Goal: Task Accomplishment & Management: Manage account settings

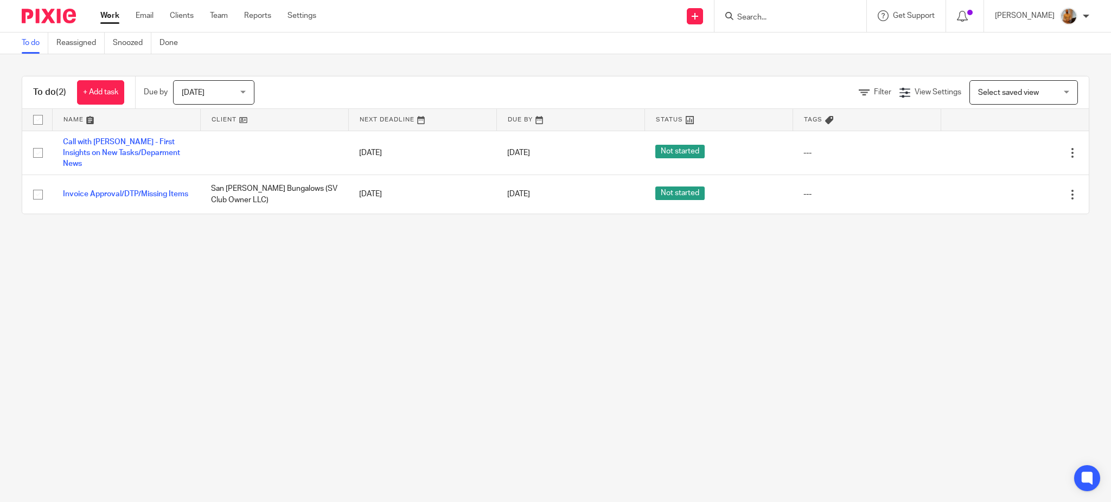
drag, startPoint x: 102, startPoint y: 86, endPoint x: 65, endPoint y: 315, distance: 231.8
click at [65, 312] on main "To do Reassigned Snoozed Done To do (2) + Add task Due by Today Today Today Tom…" at bounding box center [555, 251] width 1111 height 502
click at [94, 84] on link "+ Add task" at bounding box center [100, 92] width 47 height 24
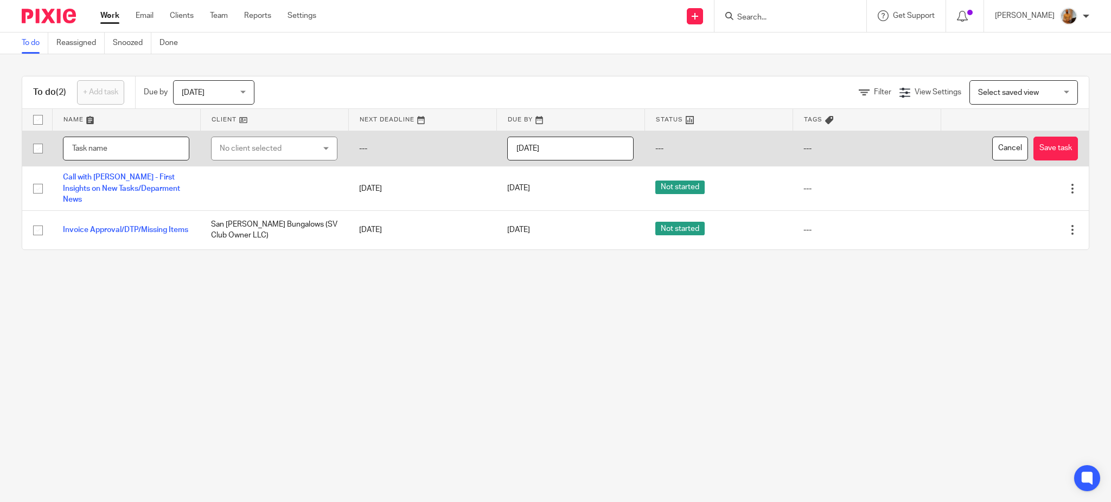
click at [130, 145] on input "text" at bounding box center [126, 149] width 126 height 24
type input "Call with [PERSON_NAME] for [PERSON_NAME] Chinese CFO Reports/[PERSON_NAME] and…"
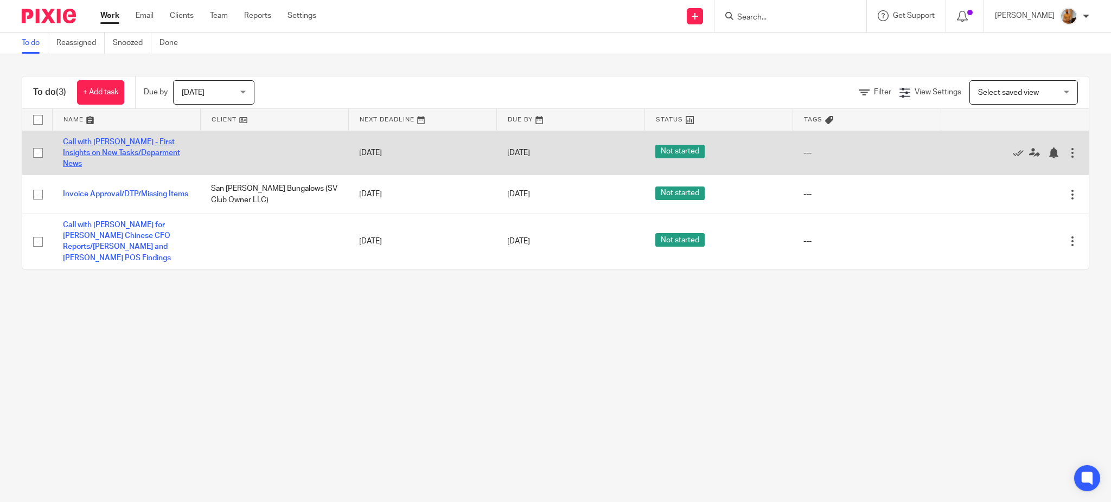
click at [133, 144] on link "Call with [PERSON_NAME] - First Insights on New Tasks/Deparment News" at bounding box center [121, 153] width 117 height 30
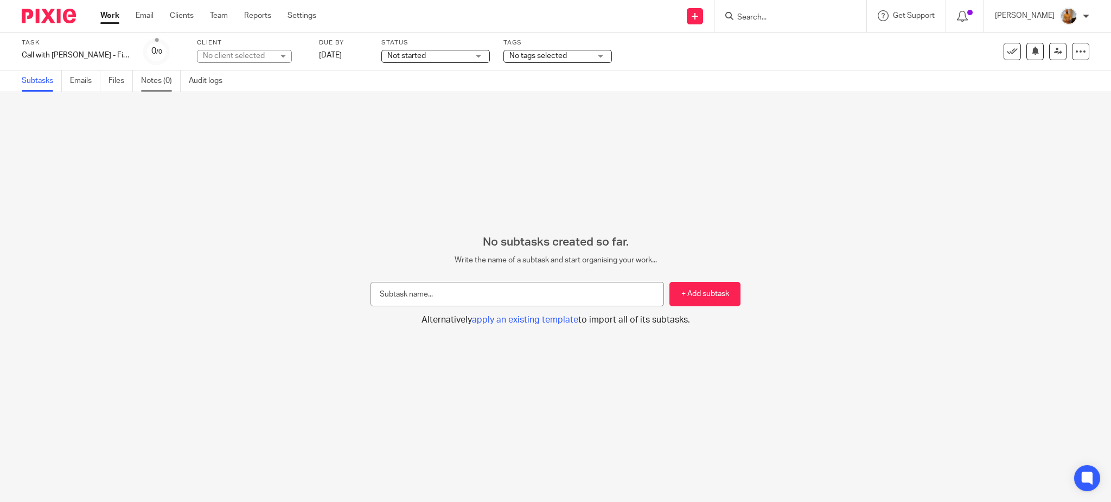
click at [154, 84] on link "Notes (0)" at bounding box center [161, 81] width 40 height 21
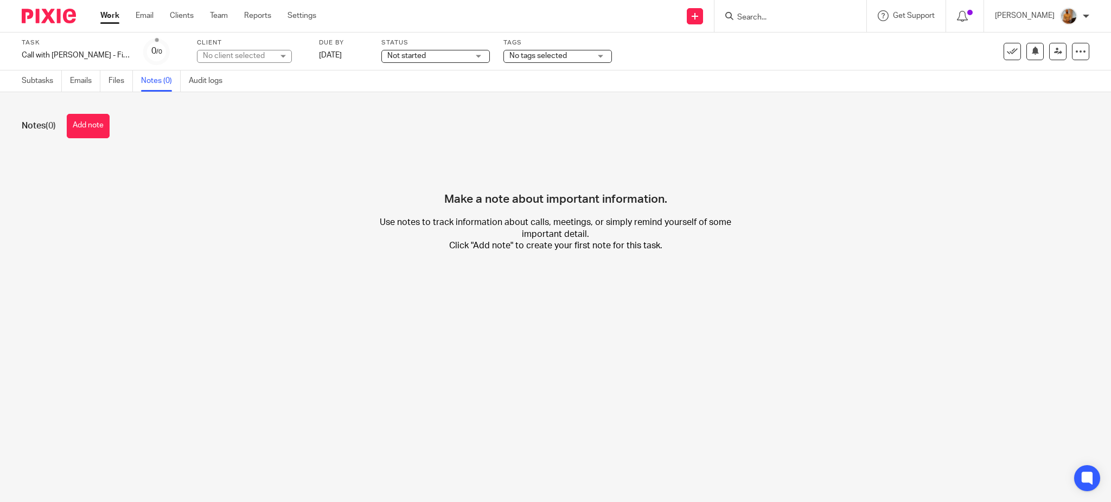
click at [151, 81] on link "Notes (0)" at bounding box center [161, 81] width 40 height 21
click at [91, 119] on button "Add note" at bounding box center [88, 126] width 43 height 24
click at [94, 133] on button "Add note" at bounding box center [88, 126] width 43 height 24
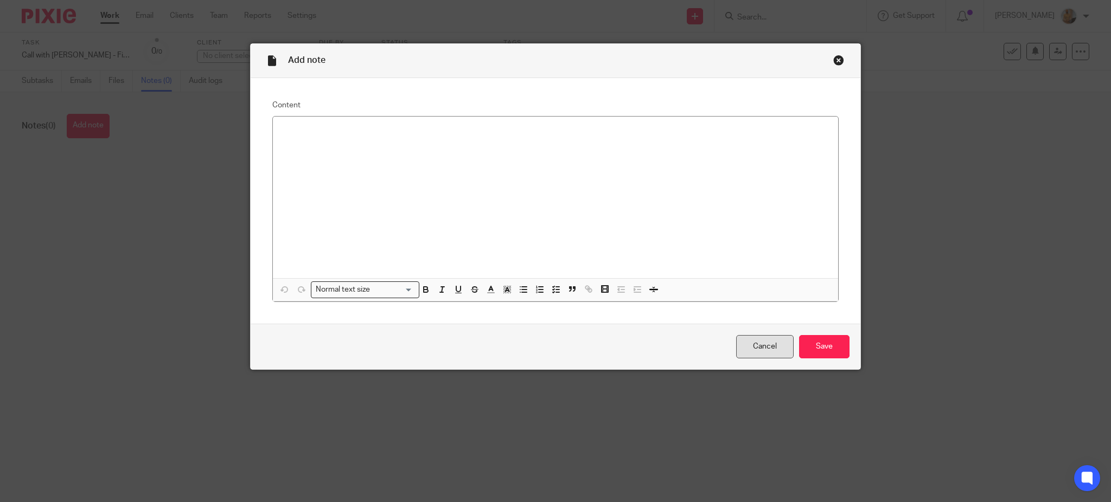
click at [757, 348] on link "Cancel" at bounding box center [764, 346] width 57 height 23
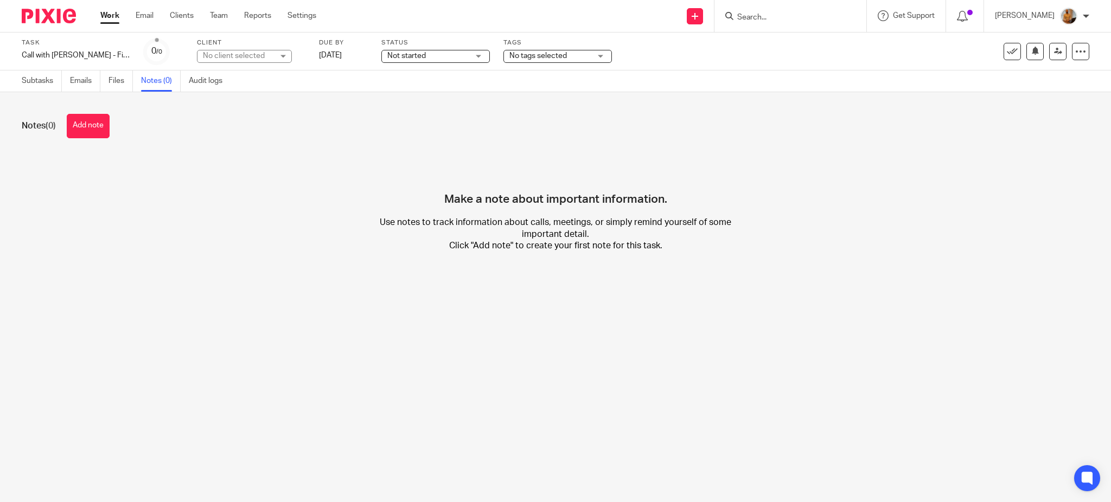
click at [117, 13] on link "Work" at bounding box center [109, 15] width 19 height 11
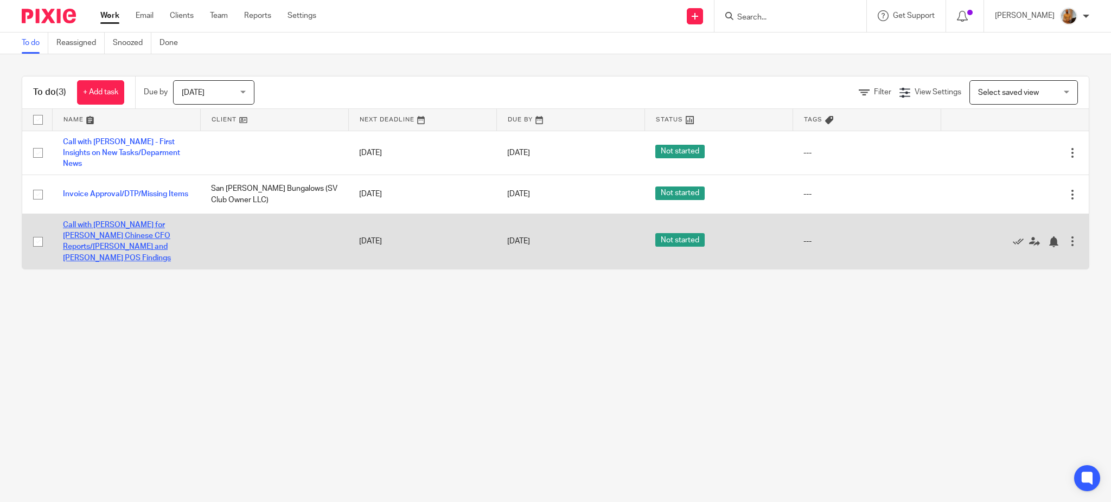
click at [95, 226] on link "Call with Natalia - Gameplan for Tso Chinese CFO Reports/Grafana and Tray POS F…" at bounding box center [117, 241] width 108 height 41
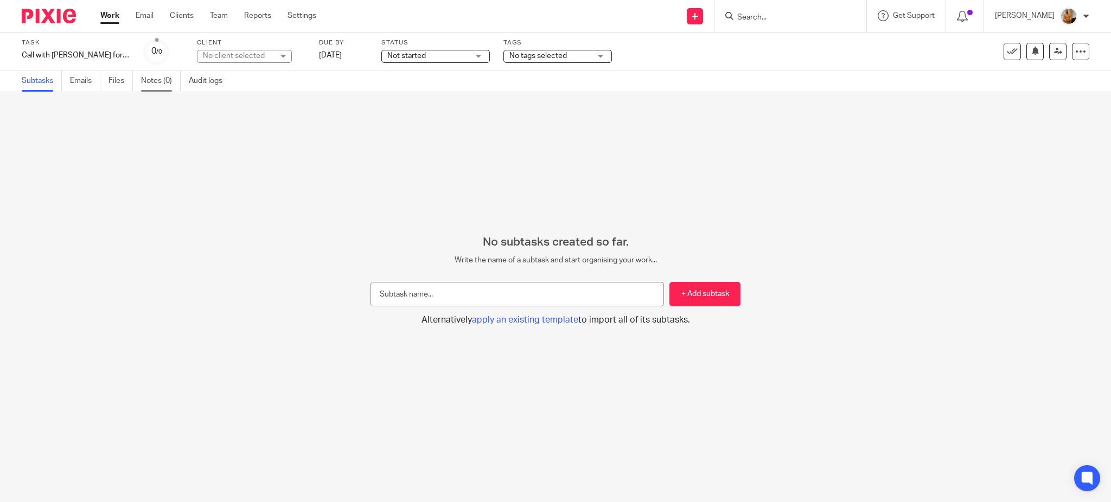
click at [157, 85] on link "Notes (0)" at bounding box center [161, 81] width 40 height 21
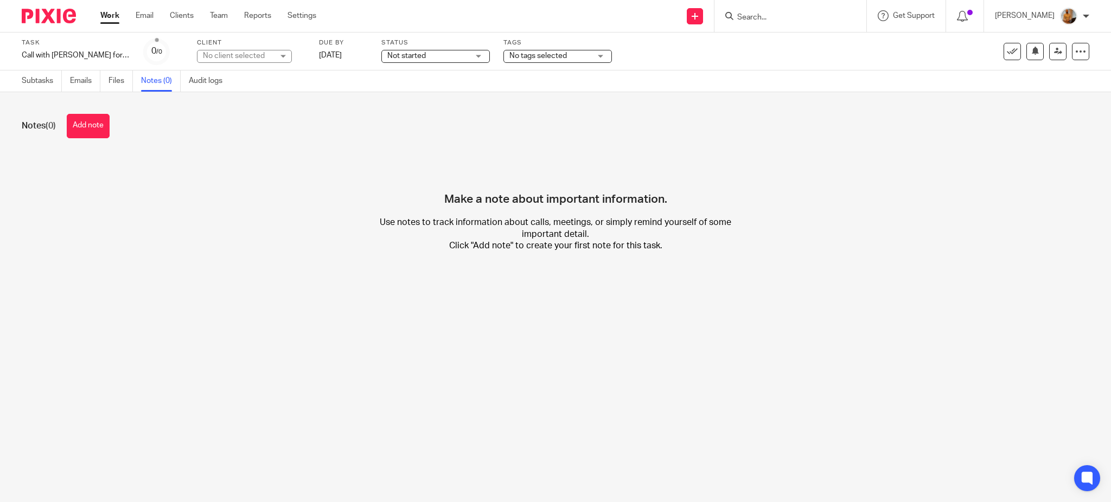
click at [99, 128] on button "Add note" at bounding box center [88, 126] width 43 height 24
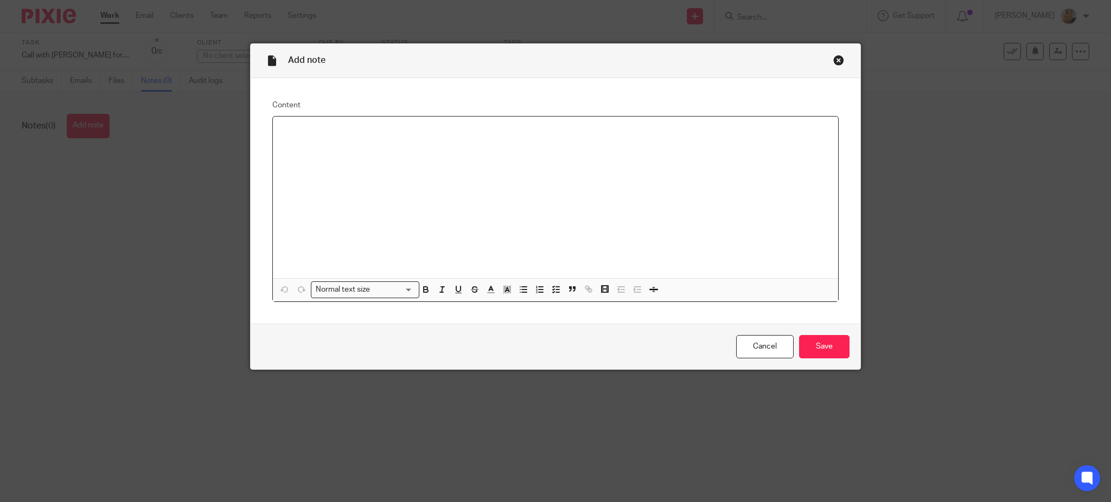
click at [448, 209] on div at bounding box center [555, 198] width 565 height 162
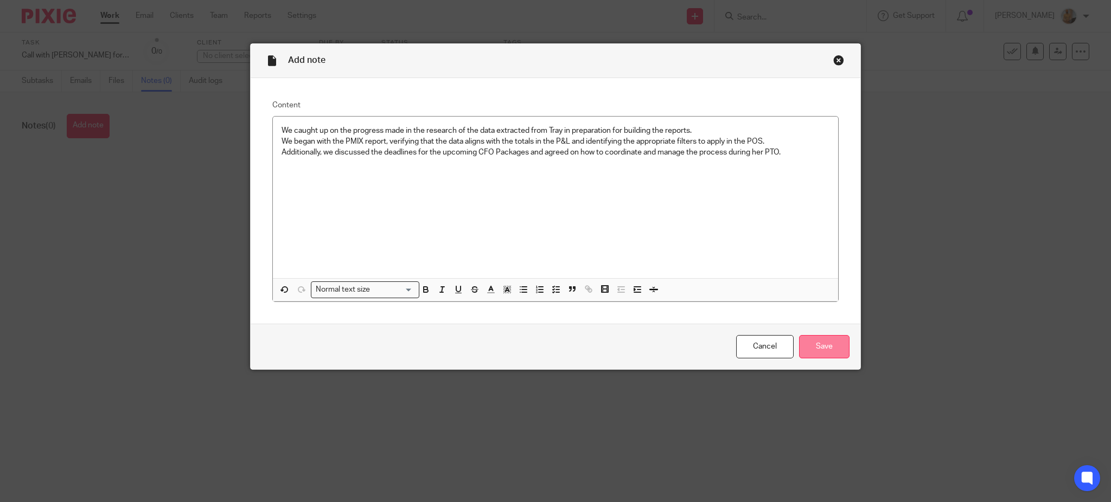
click at [820, 348] on input "Save" at bounding box center [824, 346] width 50 height 23
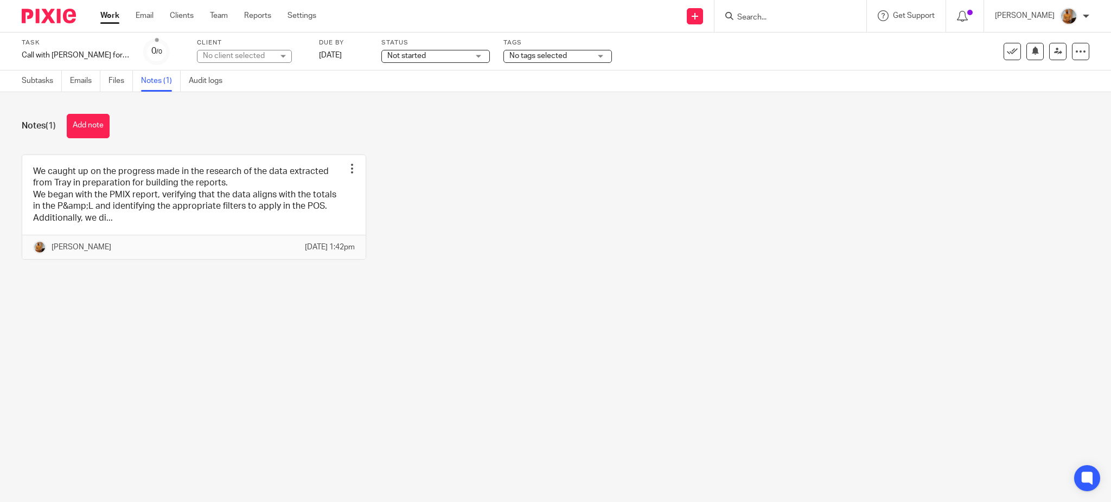
click at [105, 21] on link "Work" at bounding box center [109, 15] width 19 height 11
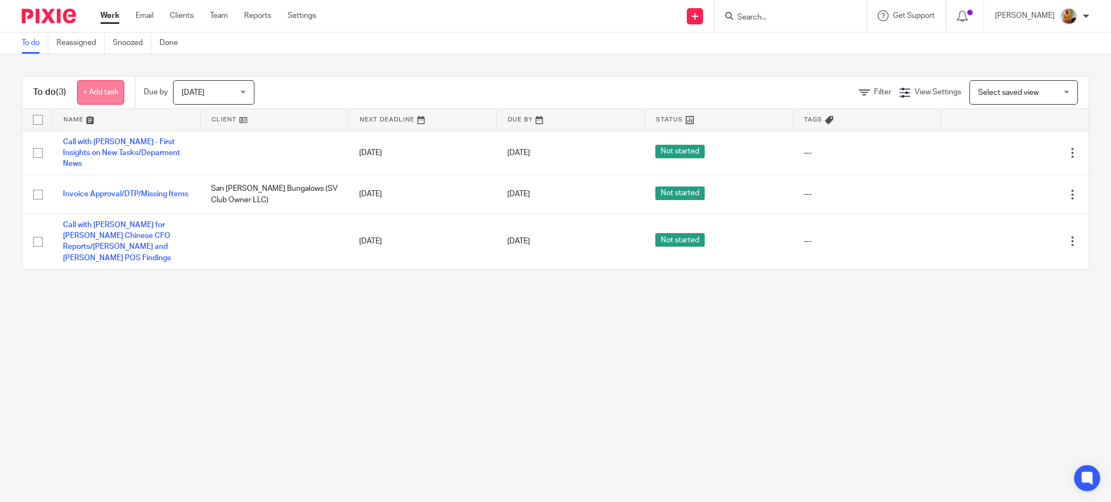
click at [105, 90] on link "+ Add task" at bounding box center [100, 92] width 47 height 24
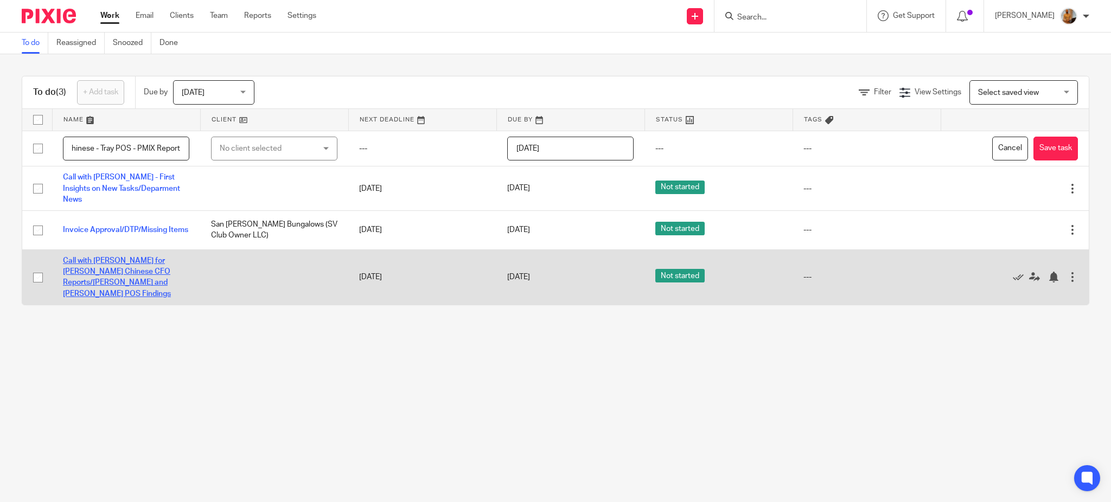
scroll to position [0, 76]
type input "CFO Package - Tso Chinese - Tray POS - PMIX Report"
